Goal: Task Accomplishment & Management: Manage account settings

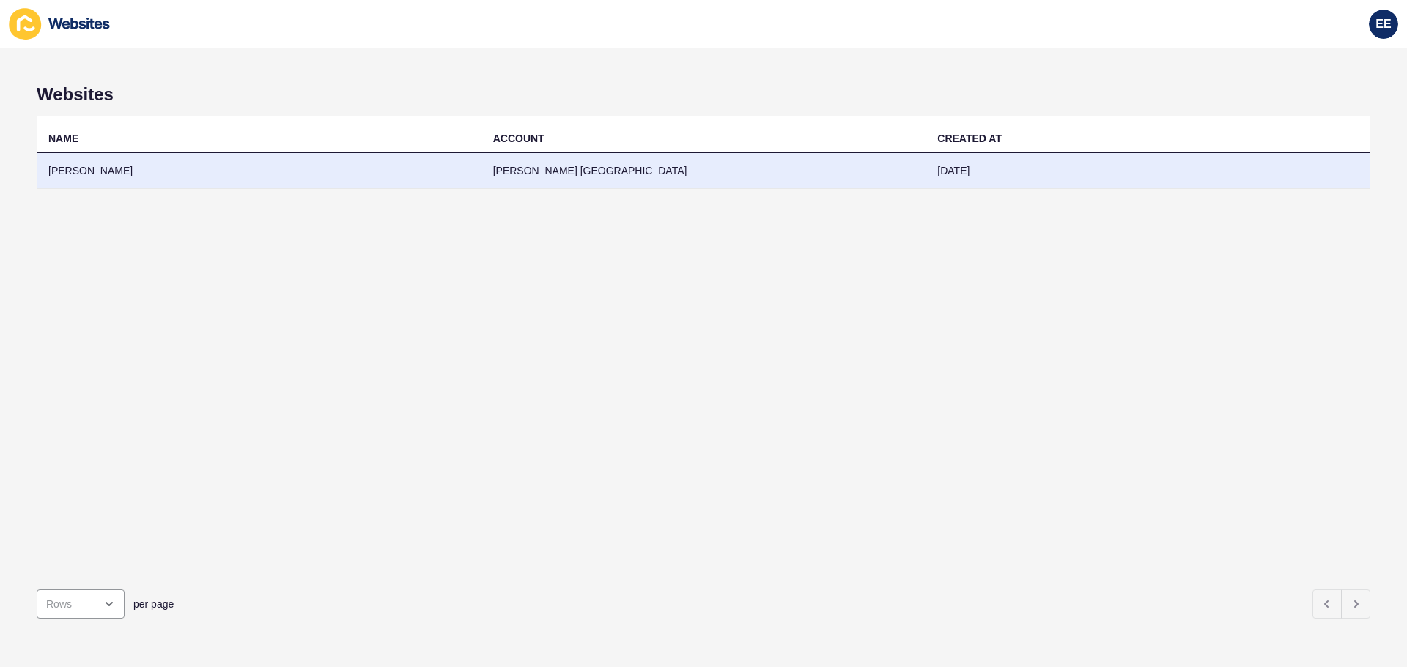
click at [84, 173] on td "[PERSON_NAME]" at bounding box center [259, 171] width 445 height 36
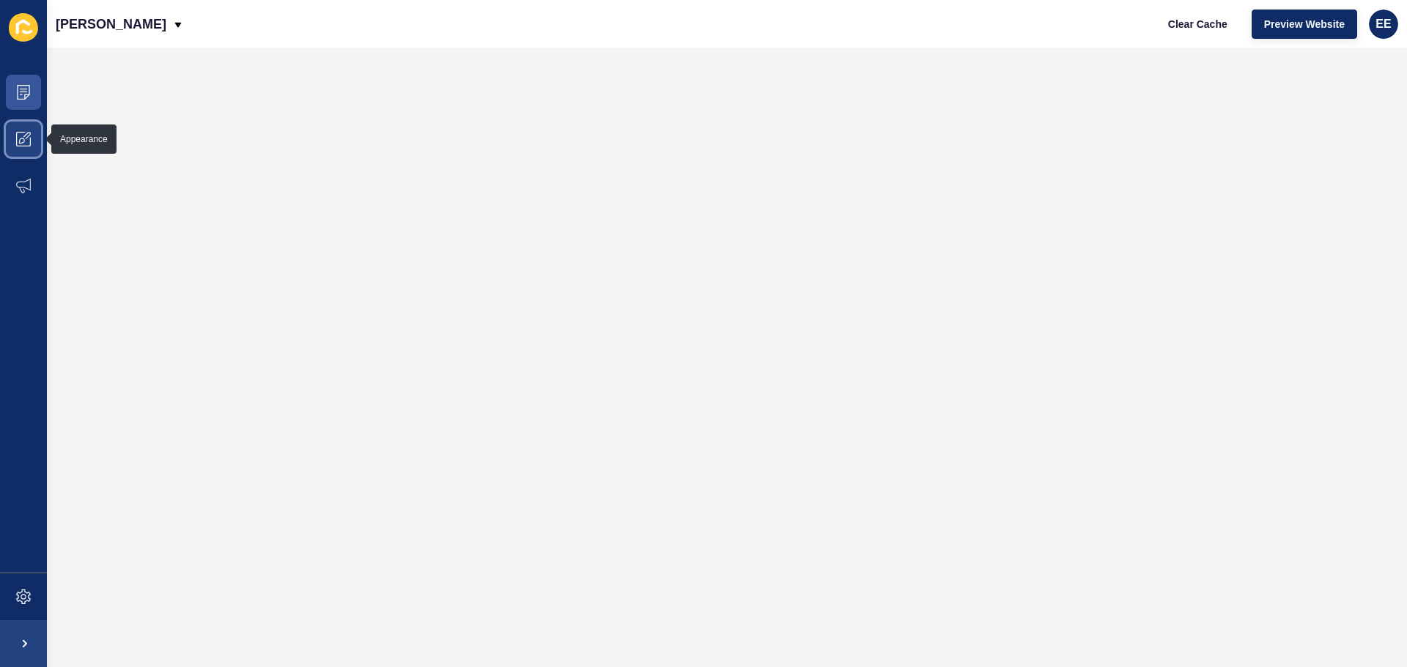
click at [18, 141] on icon at bounding box center [23, 139] width 15 height 15
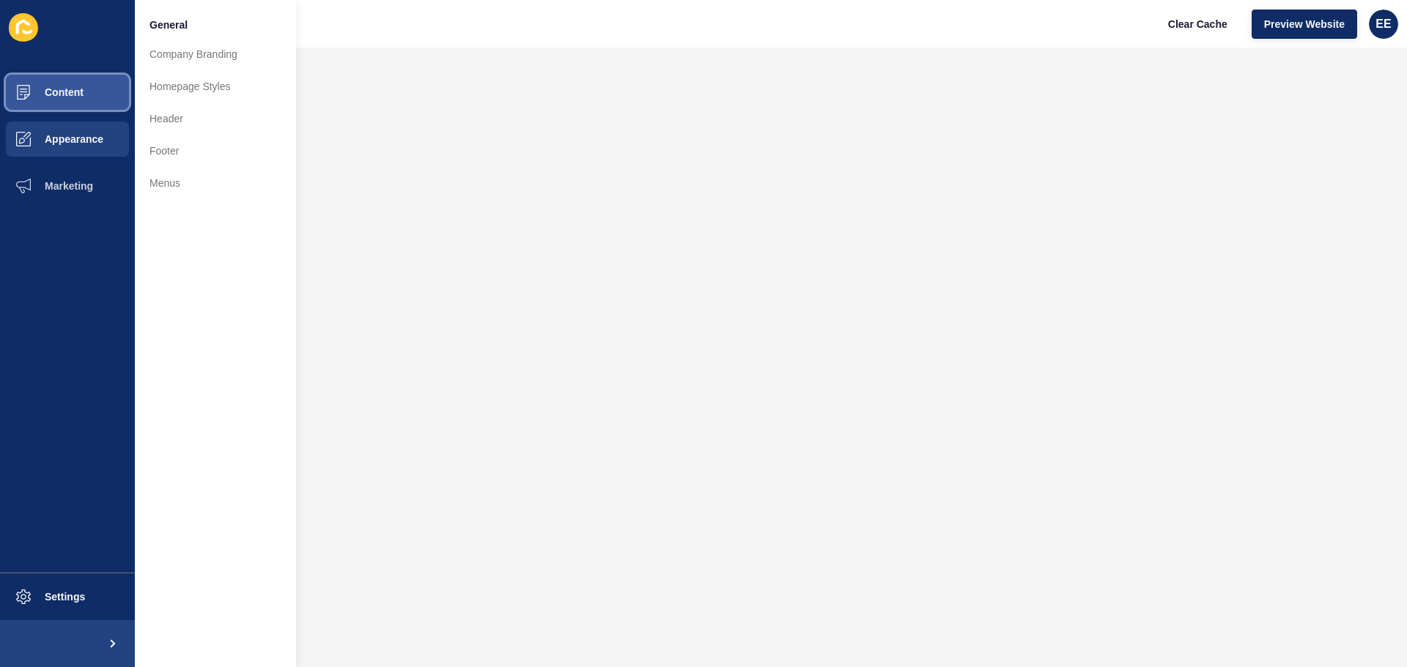
click at [65, 86] on button "Content" at bounding box center [67, 92] width 135 height 47
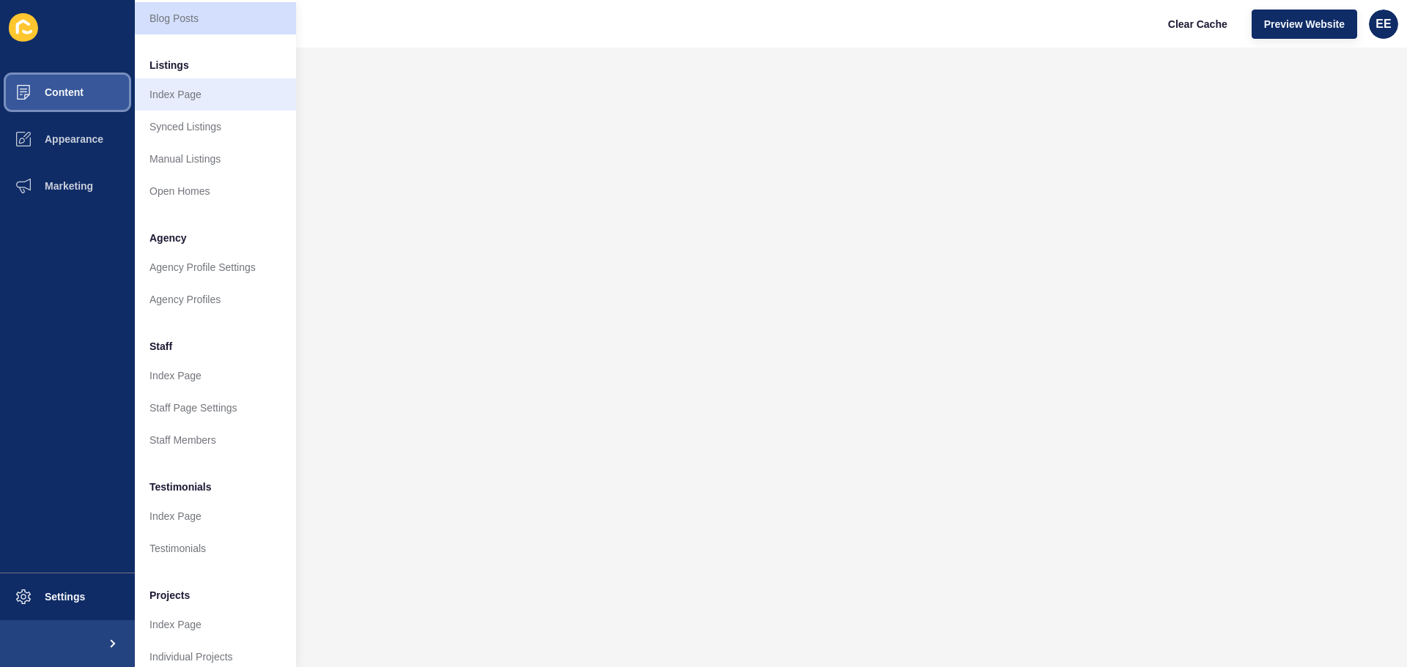
scroll to position [202, 0]
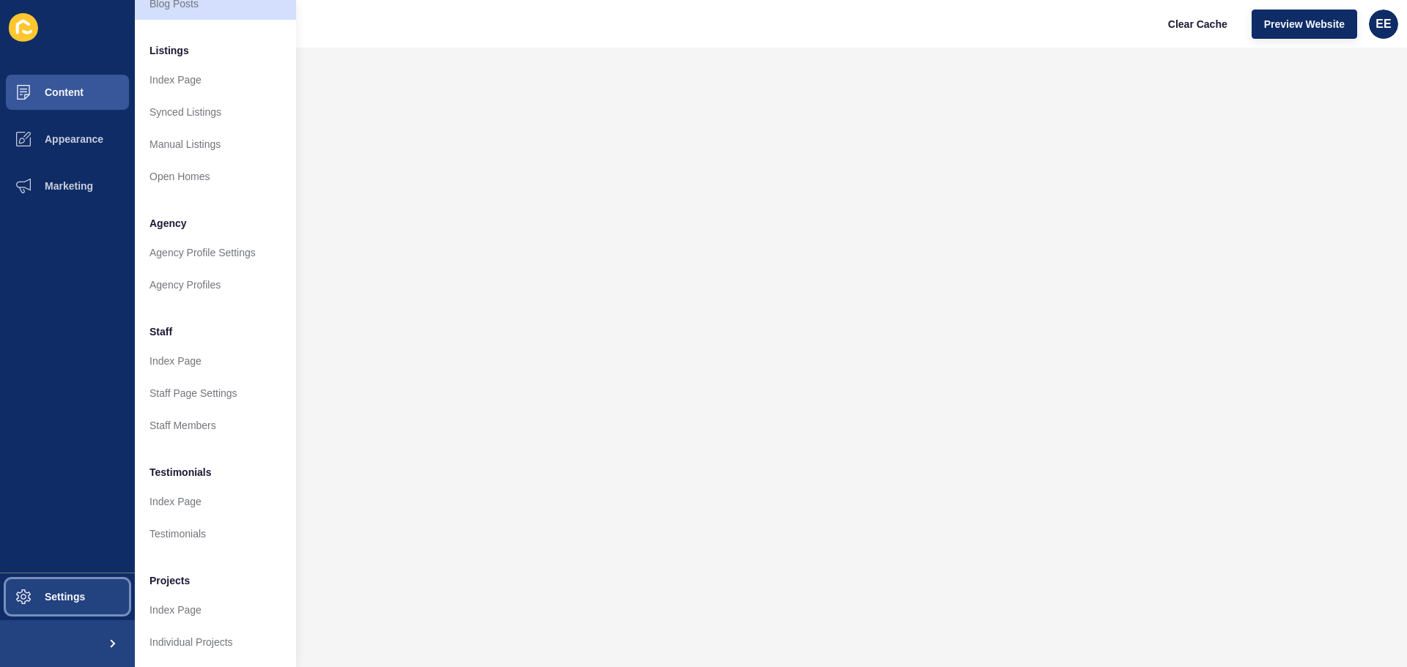
click at [73, 596] on span "Settings" at bounding box center [41, 597] width 87 height 12
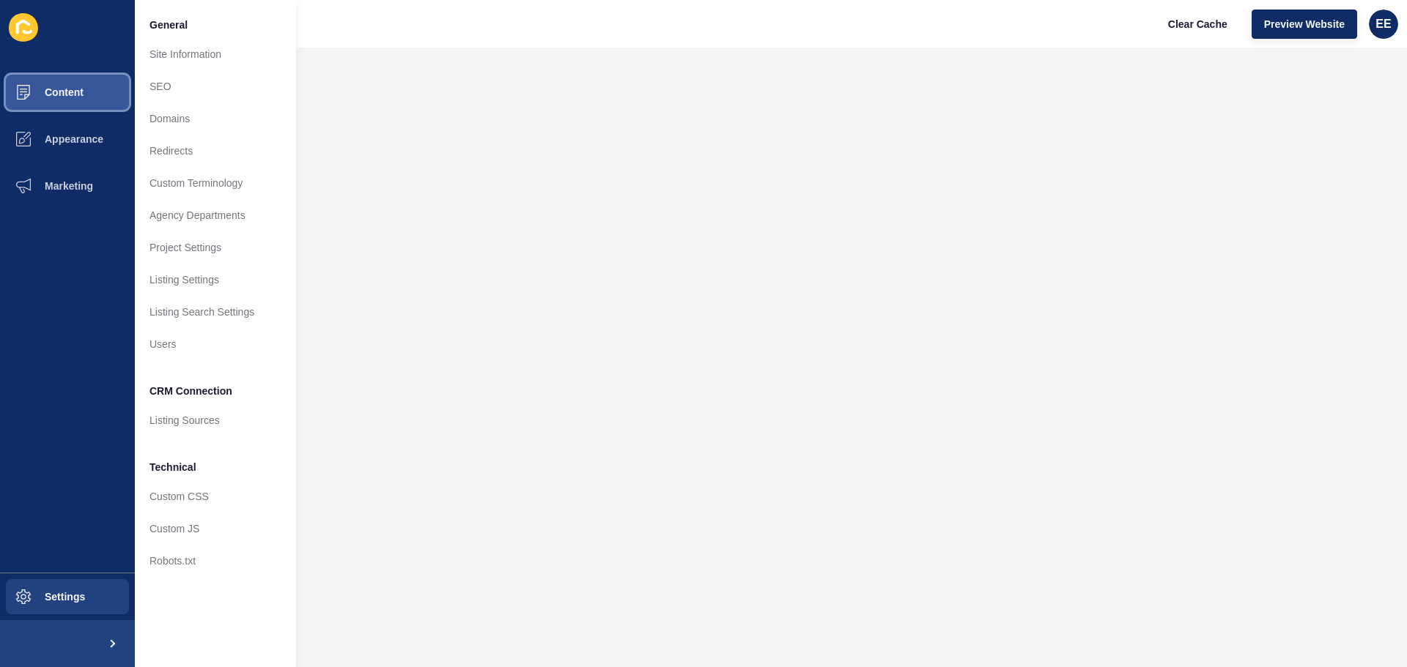
click at [47, 90] on span "Content" at bounding box center [41, 92] width 86 height 12
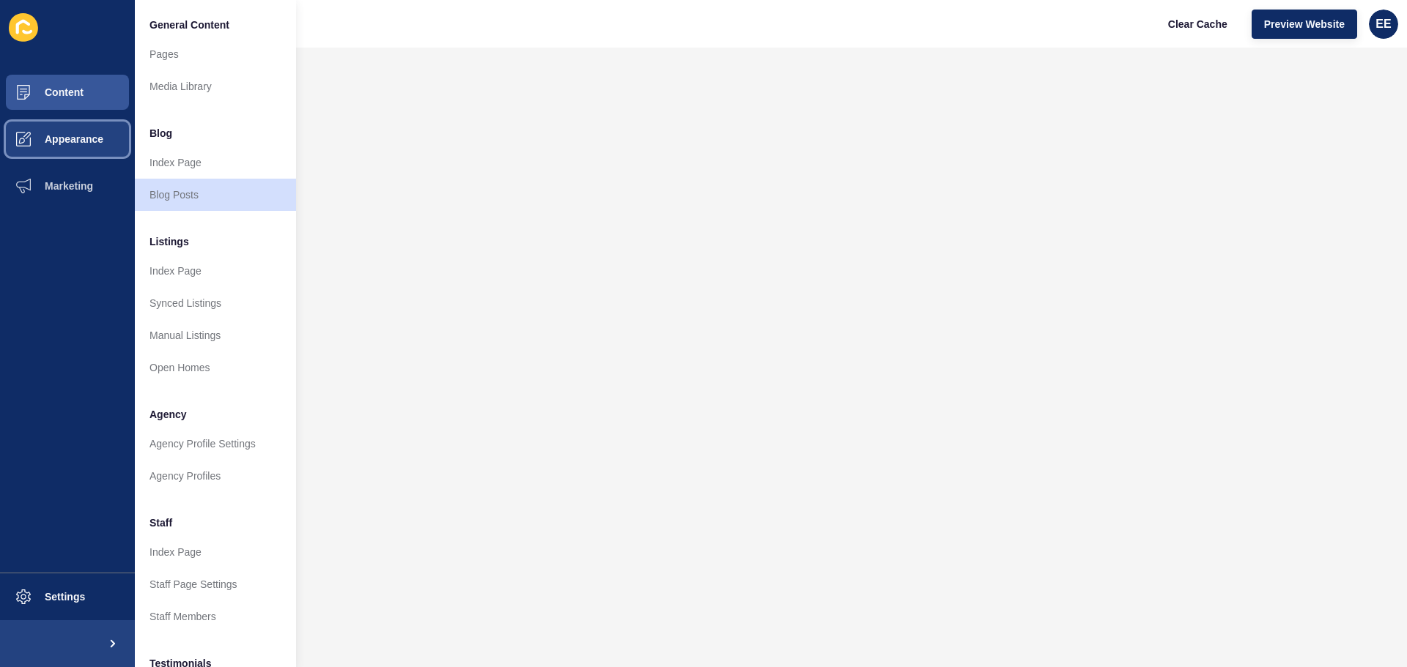
click at [69, 142] on span "Appearance" at bounding box center [51, 139] width 106 height 12
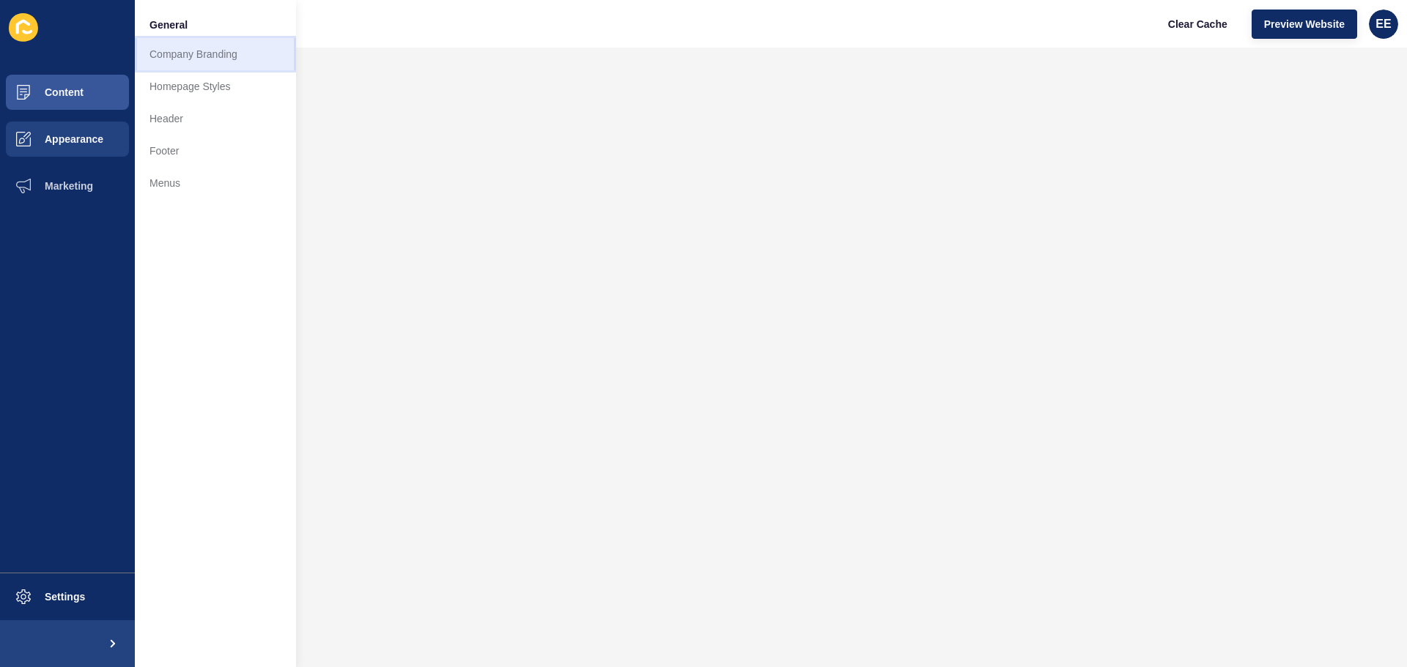
click at [207, 55] on link "Company Branding" at bounding box center [215, 54] width 161 height 32
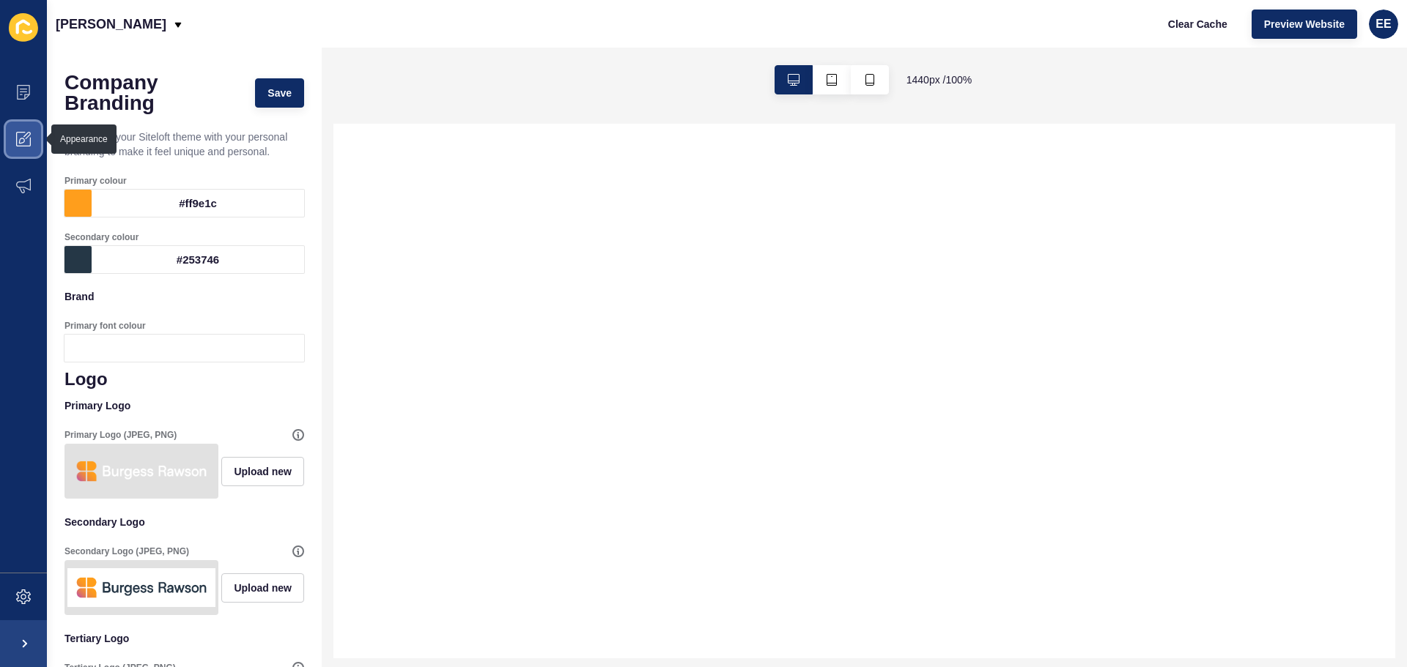
click at [19, 140] on icon at bounding box center [23, 139] width 15 height 15
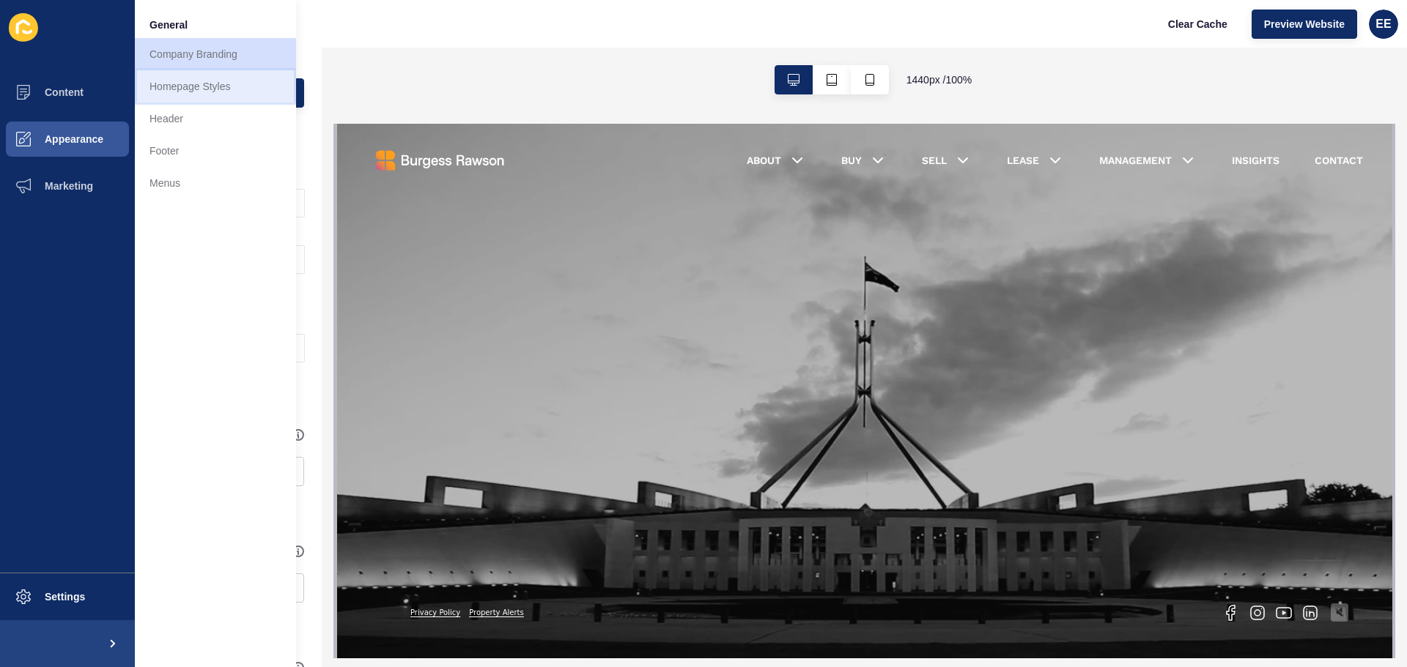
click at [206, 92] on link "Homepage Styles" at bounding box center [215, 86] width 161 height 32
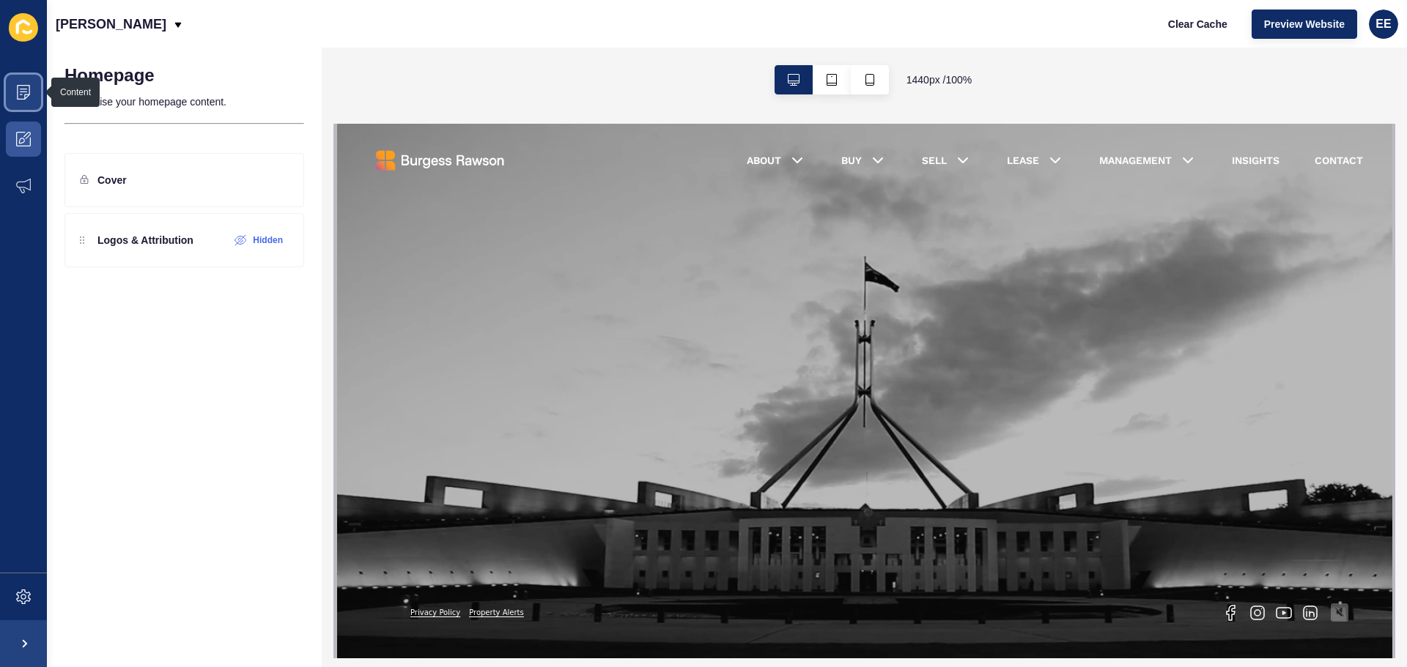
click at [24, 90] on icon at bounding box center [23, 92] width 15 height 15
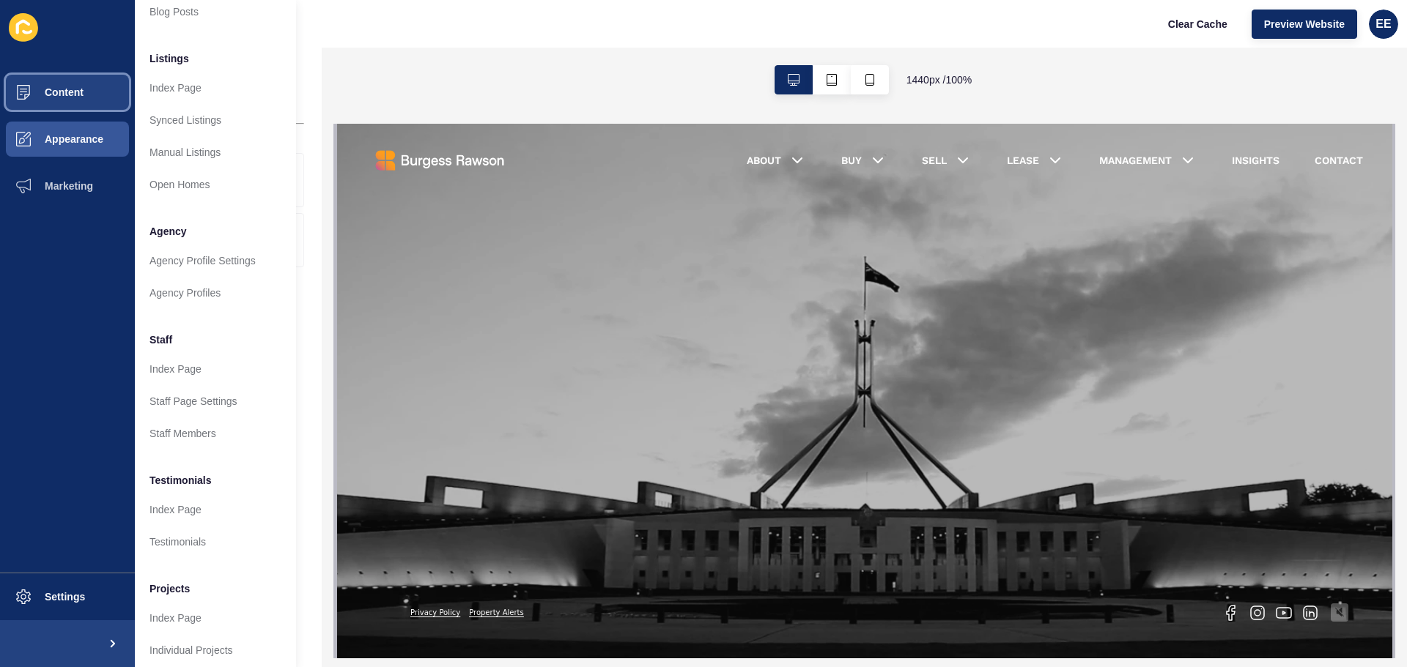
scroll to position [202, 0]
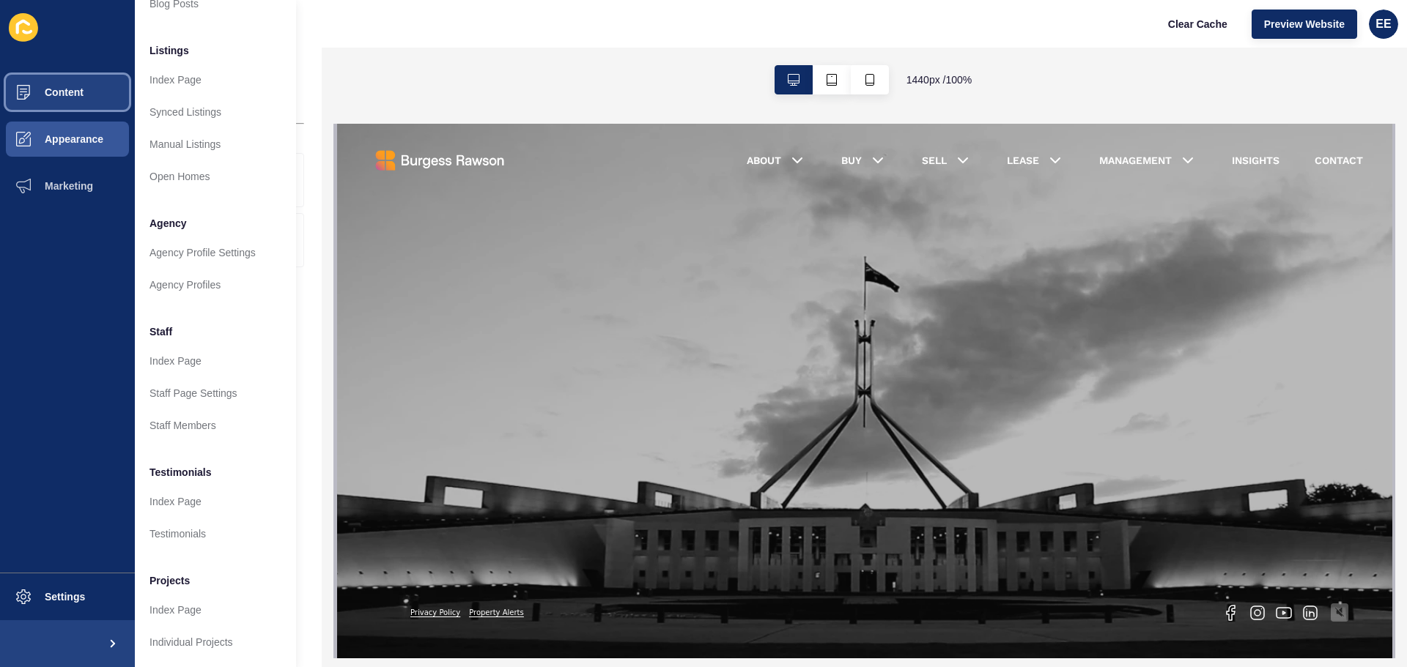
click at [45, 89] on span "Content" at bounding box center [41, 92] width 86 height 12
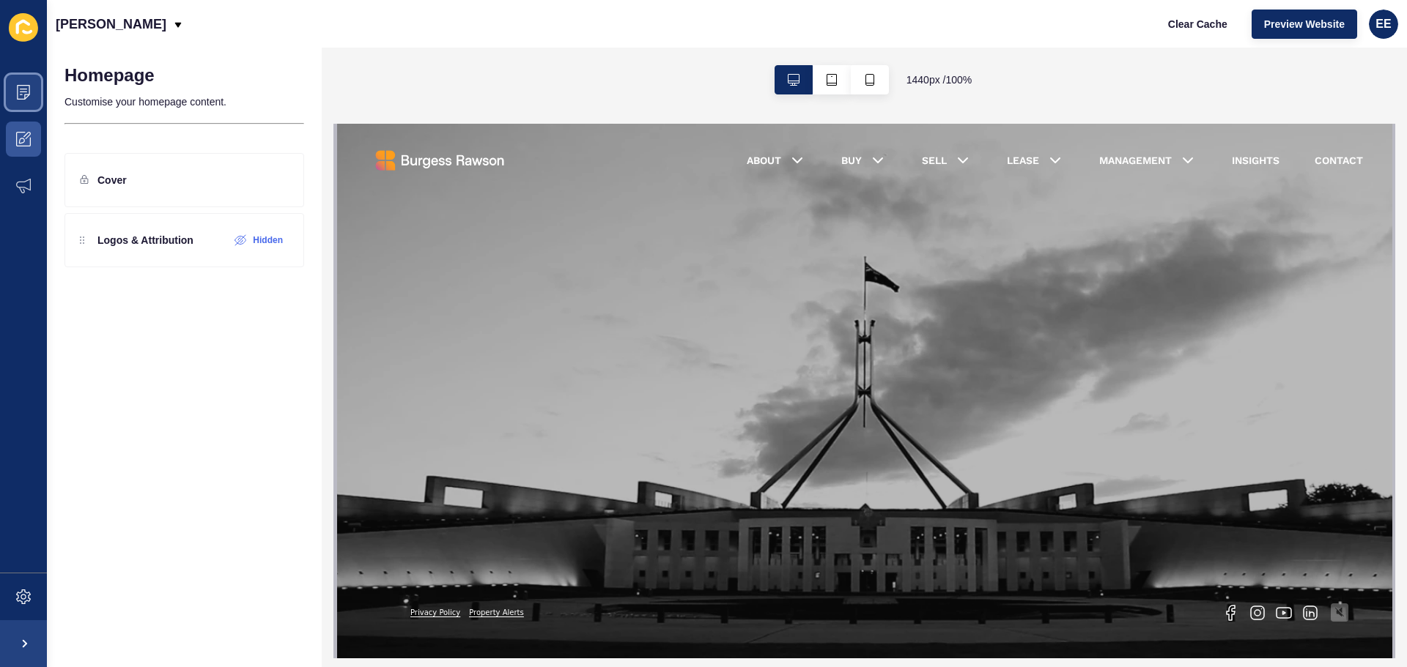
click at [22, 95] on icon at bounding box center [23, 92] width 15 height 15
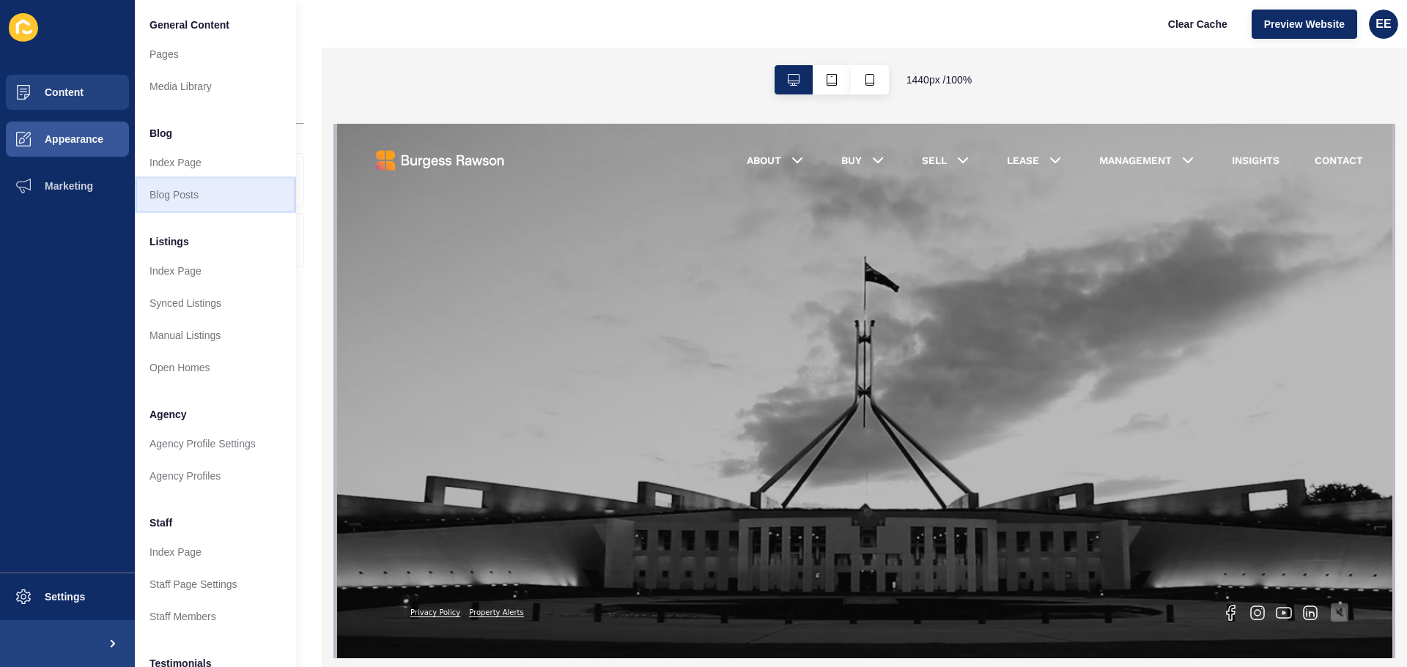
click at [194, 201] on link "Blog Posts" at bounding box center [215, 195] width 161 height 32
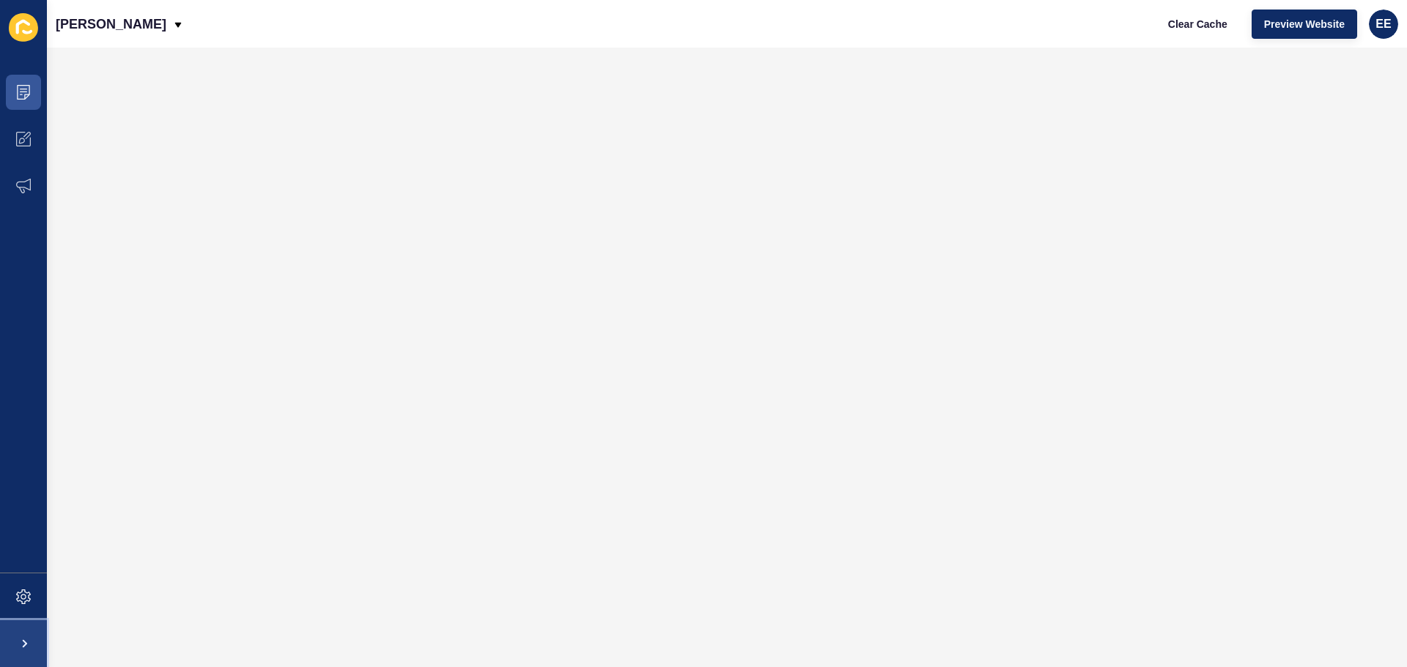
click at [21, 632] on span at bounding box center [23, 644] width 47 height 47
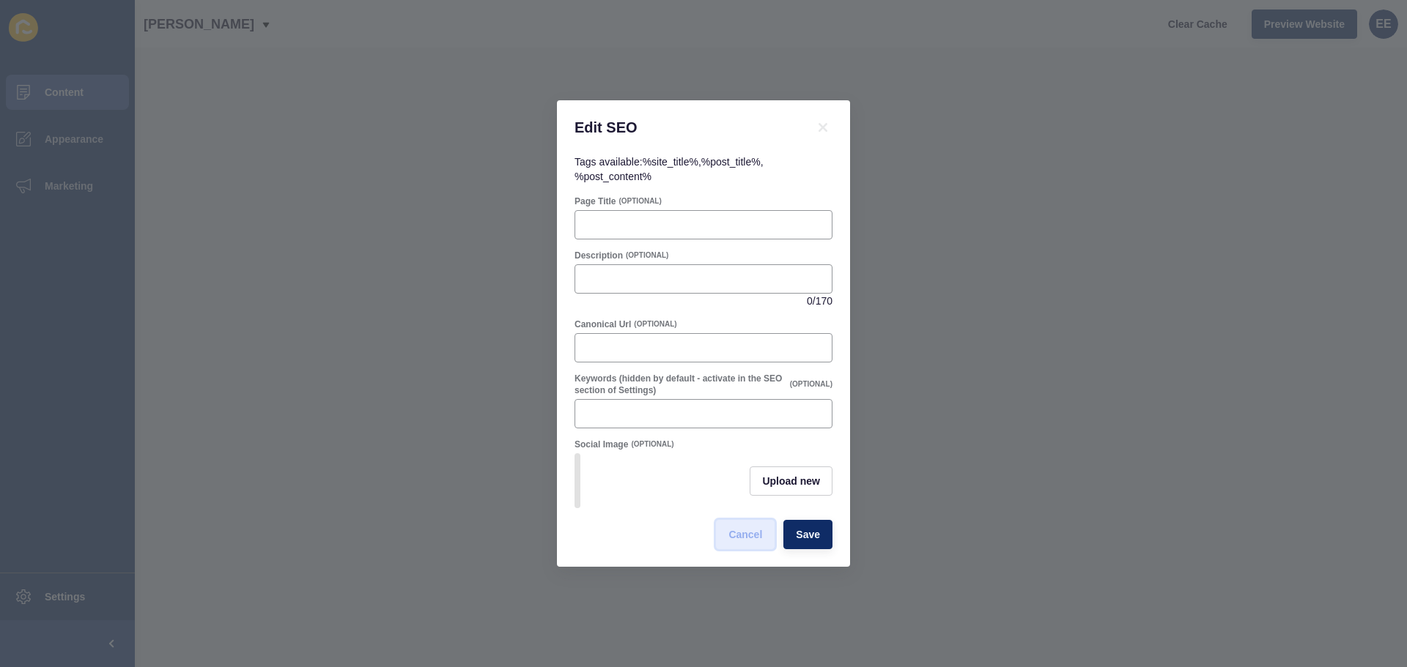
click at [728, 542] on span "Cancel" at bounding box center [745, 535] width 34 height 15
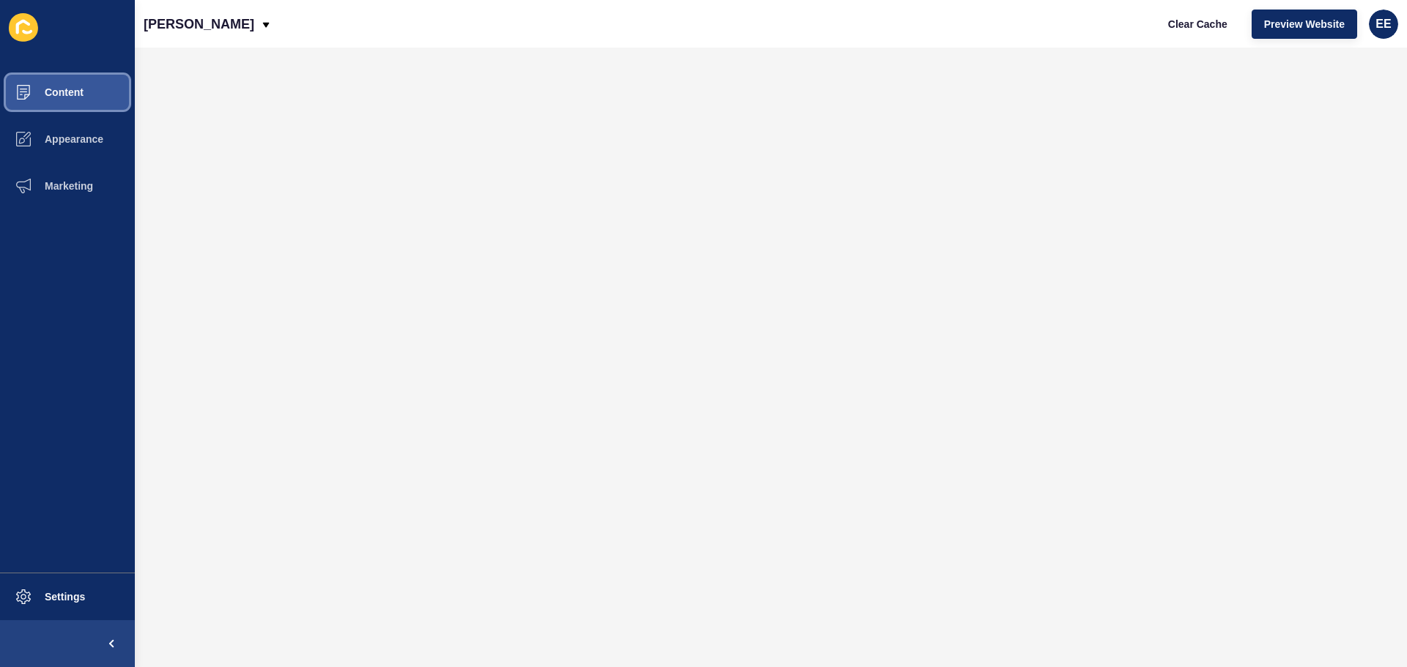
click at [78, 85] on button "Content" at bounding box center [67, 92] width 135 height 47
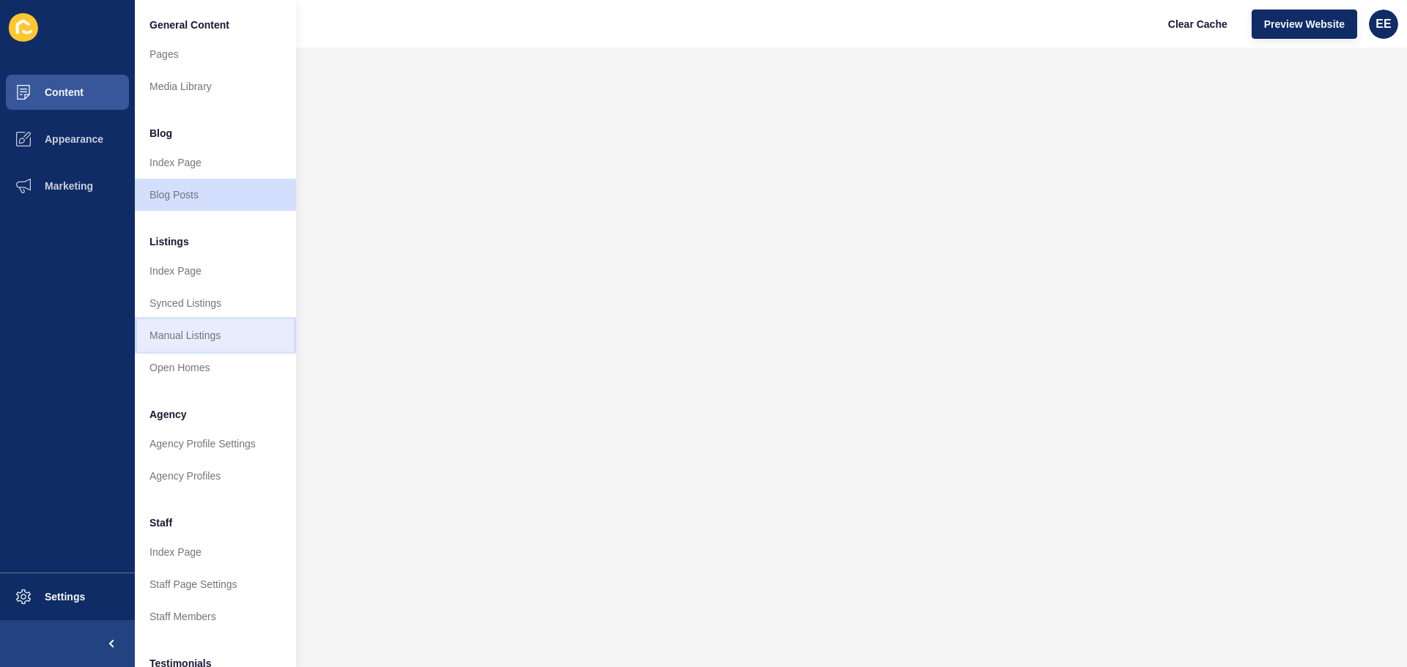
click at [190, 336] on link "Manual Listings" at bounding box center [215, 335] width 161 height 32
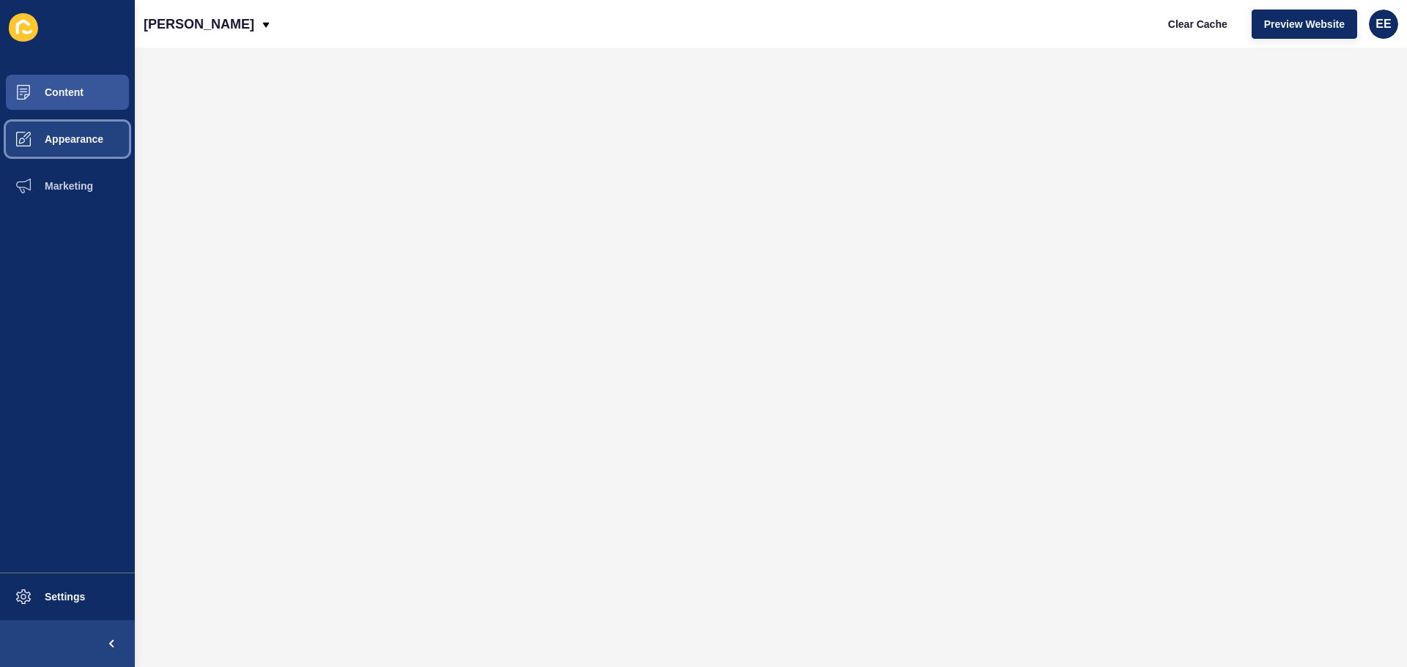
click at [72, 140] on span "Appearance" at bounding box center [51, 139] width 106 height 12
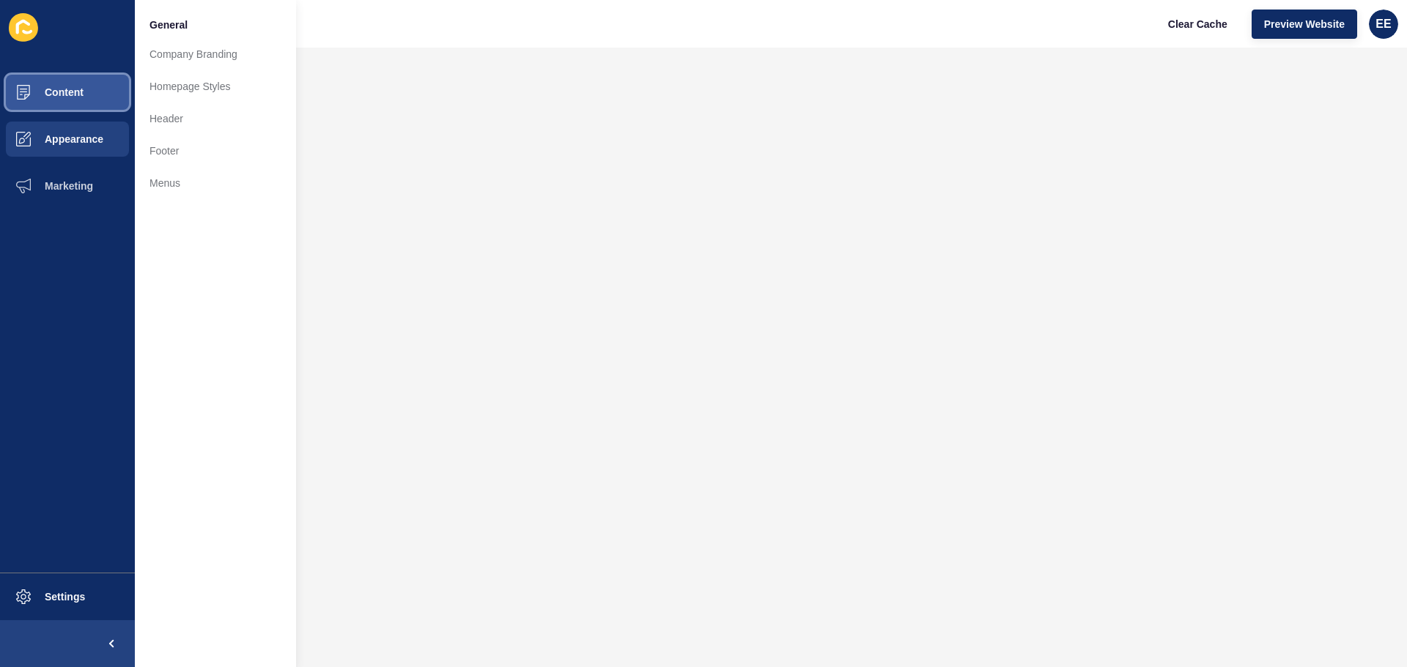
click at [53, 89] on span "Content" at bounding box center [41, 92] width 86 height 12
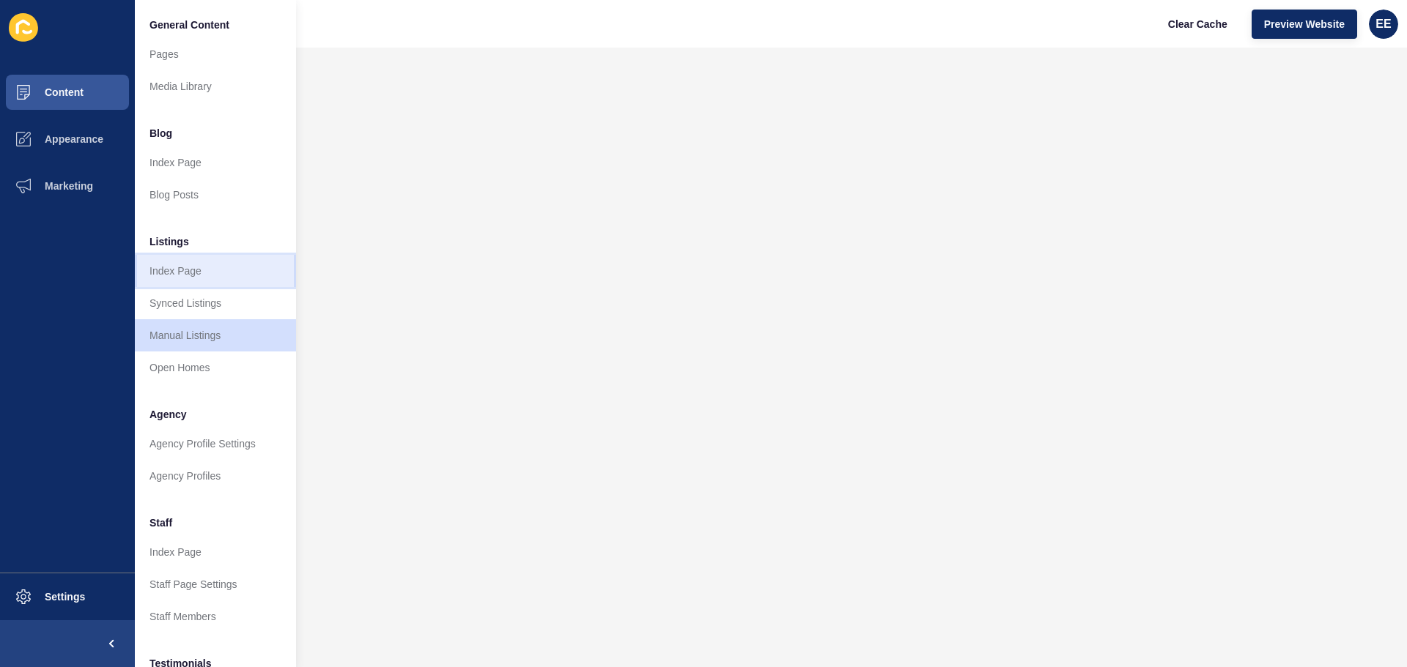
click at [188, 262] on link "Index Page" at bounding box center [215, 271] width 161 height 32
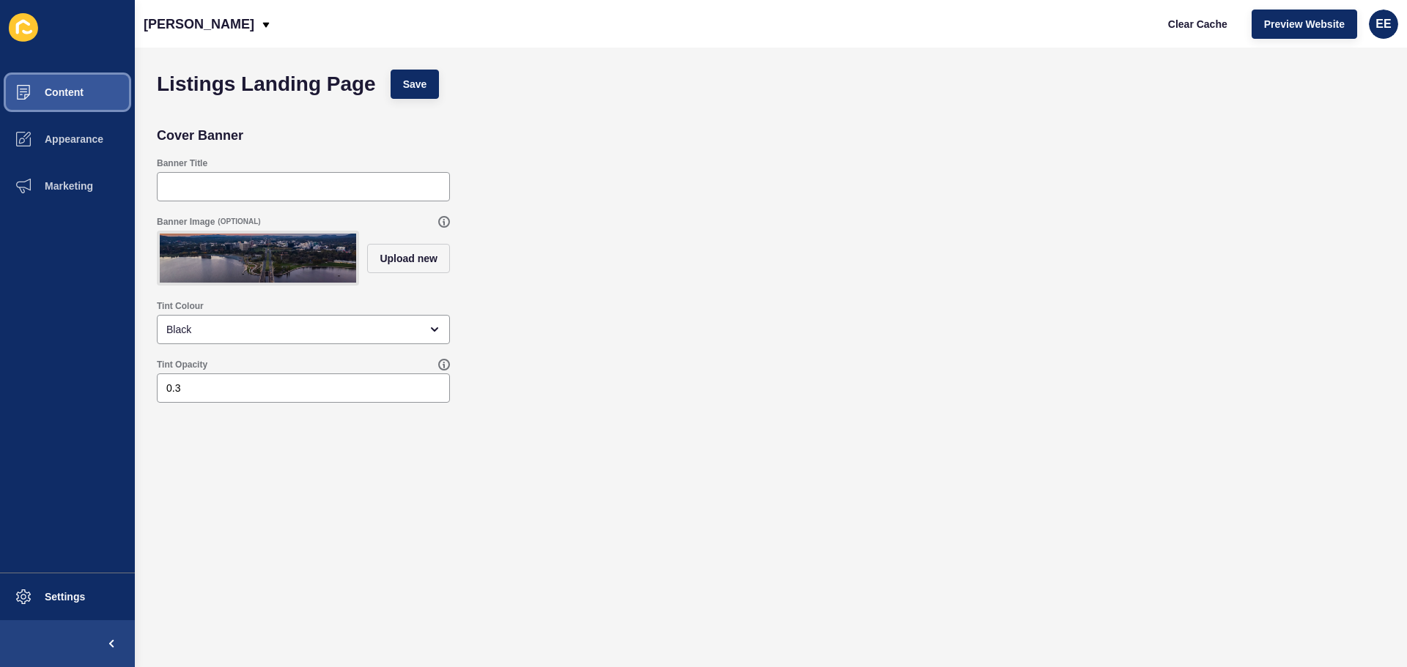
click at [64, 105] on button "Content" at bounding box center [67, 92] width 135 height 47
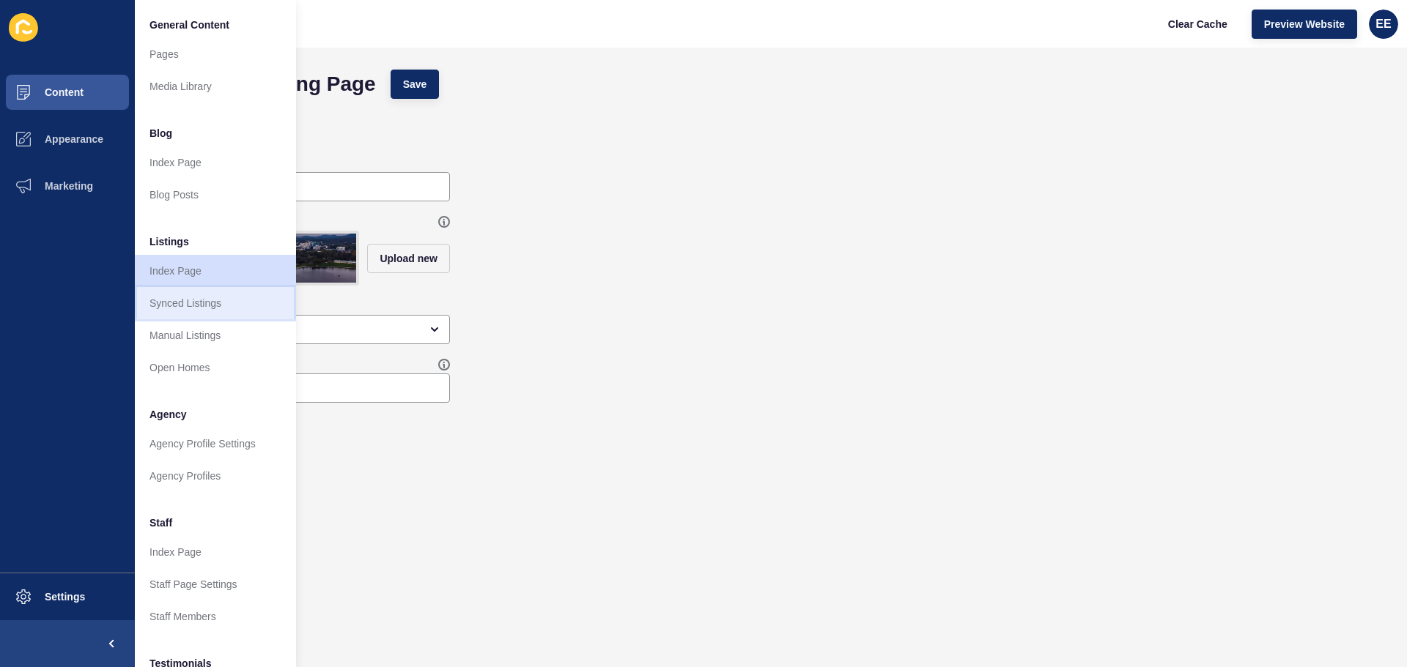
click at [204, 306] on link "Synced Listings" at bounding box center [215, 303] width 161 height 32
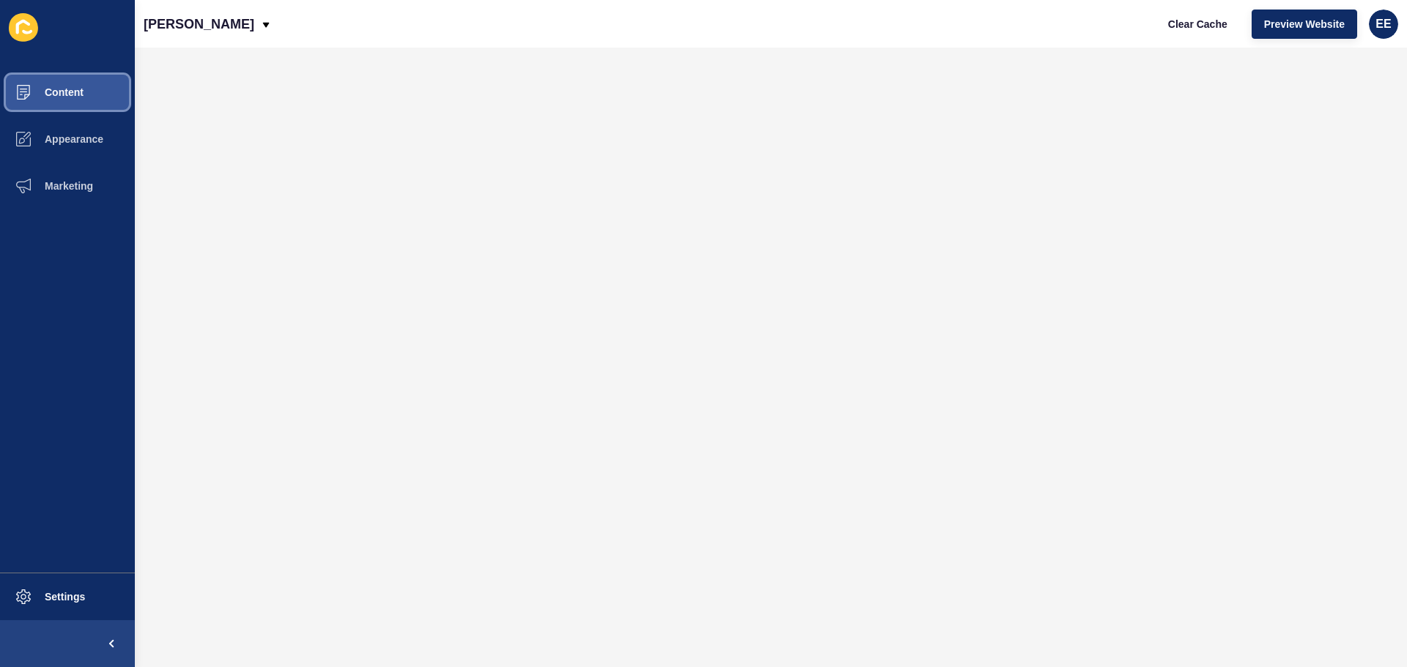
click at [60, 93] on span "Content" at bounding box center [41, 92] width 86 height 12
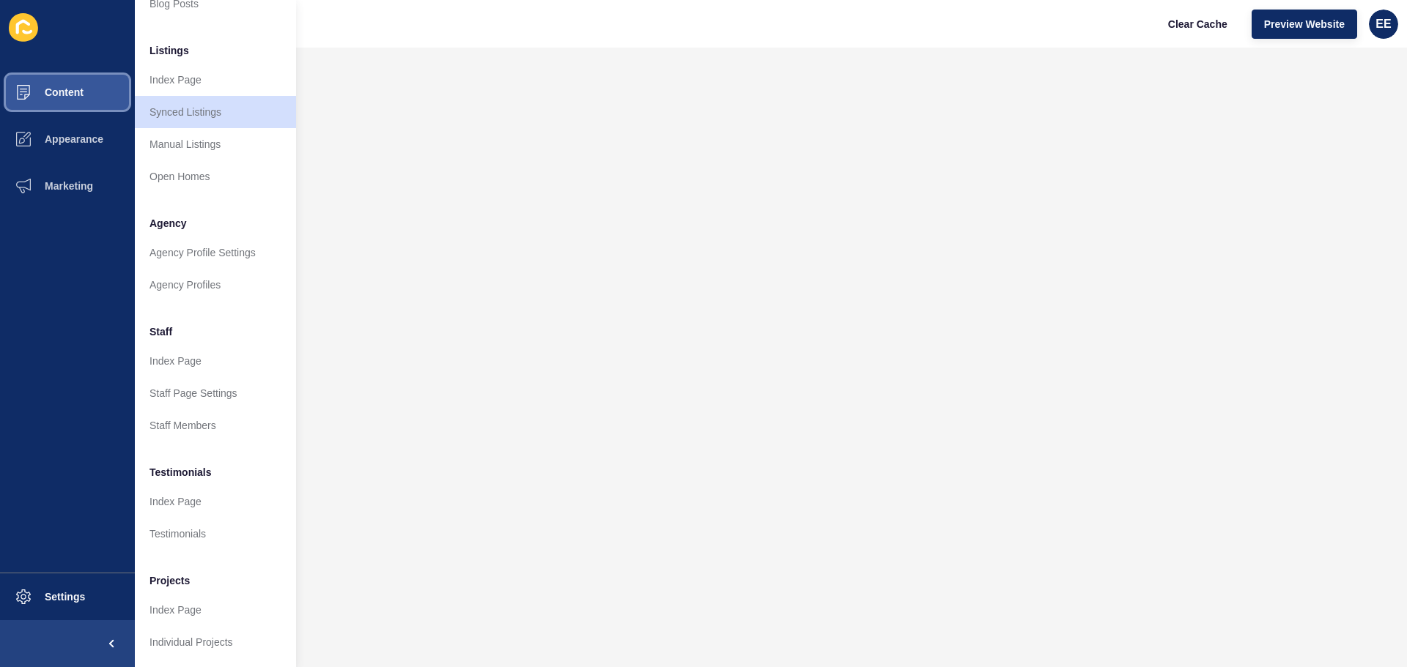
scroll to position [56, 0]
